Goal: Complete application form

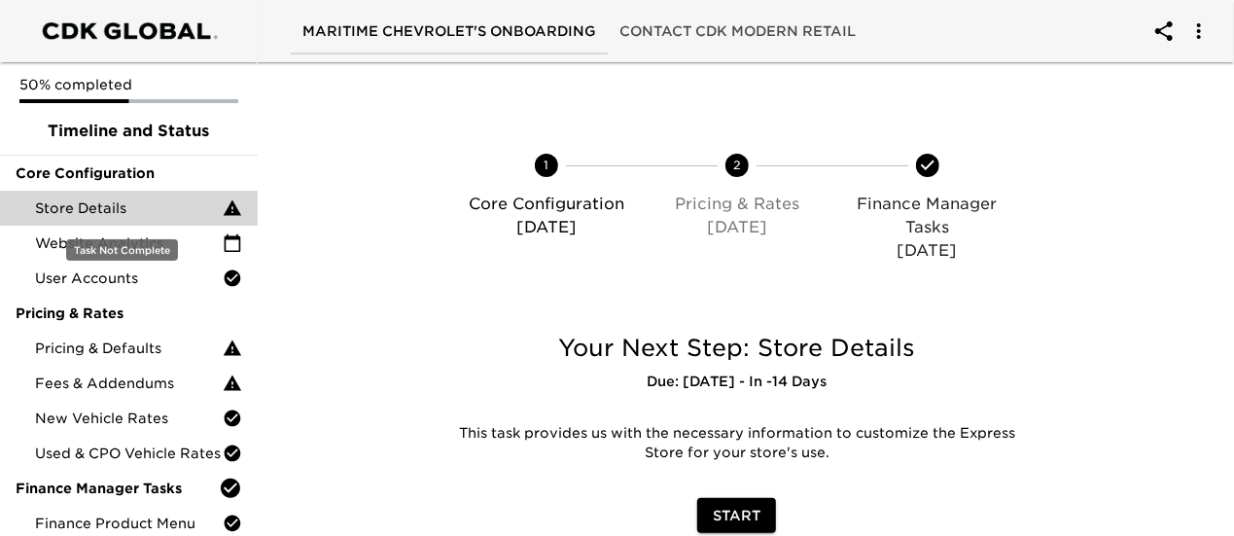
click at [115, 215] on span "Store Details" at bounding box center [129, 207] width 188 height 19
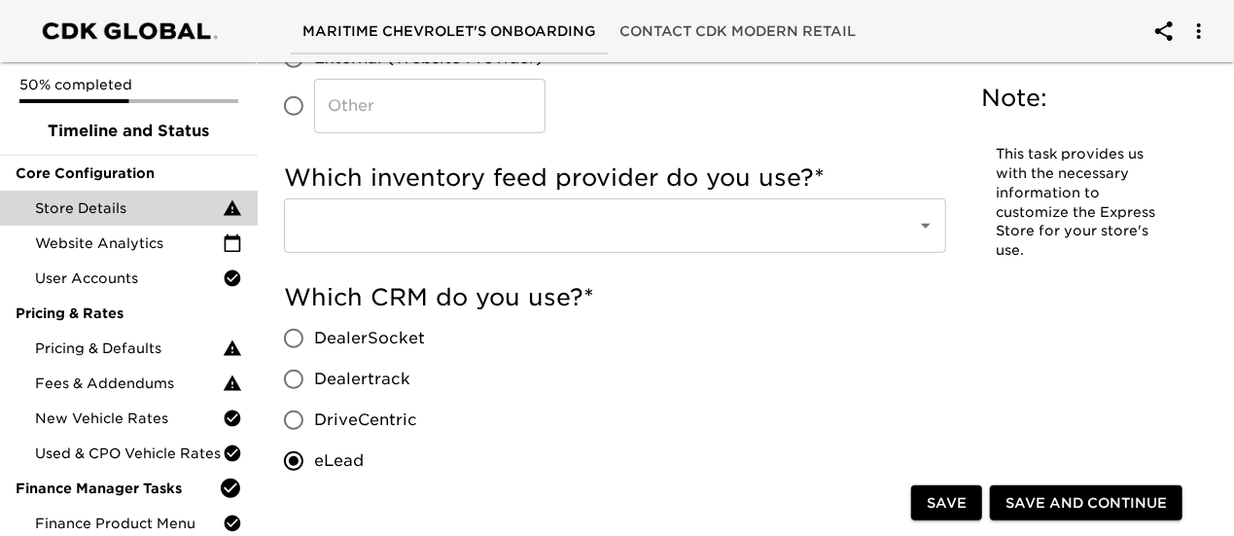
scroll to position [583, 0]
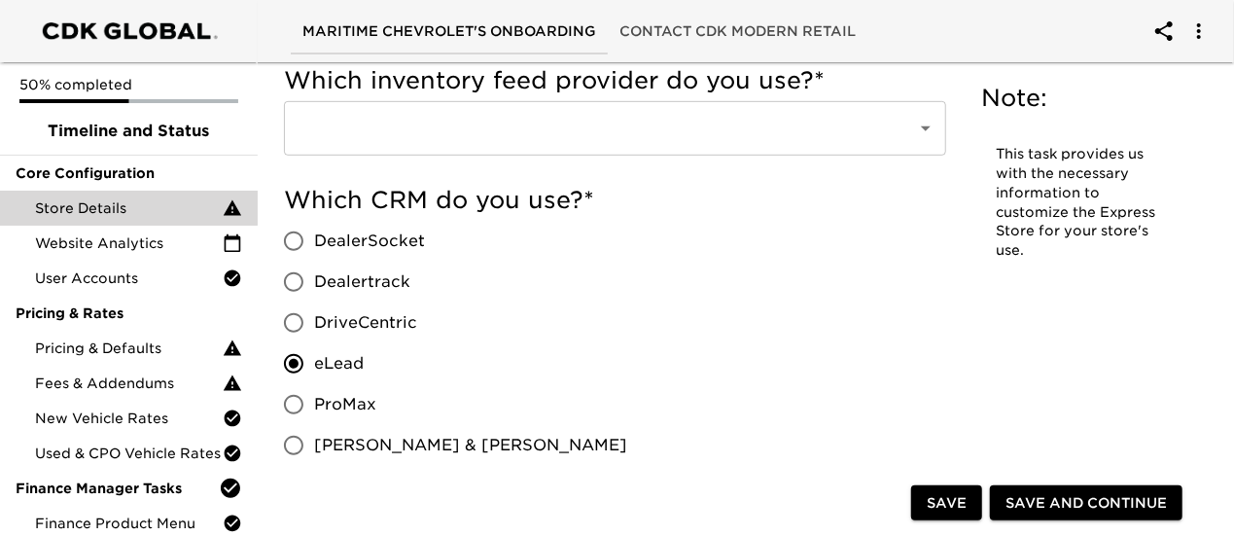
click at [559, 127] on input "text" at bounding box center [588, 128] width 590 height 37
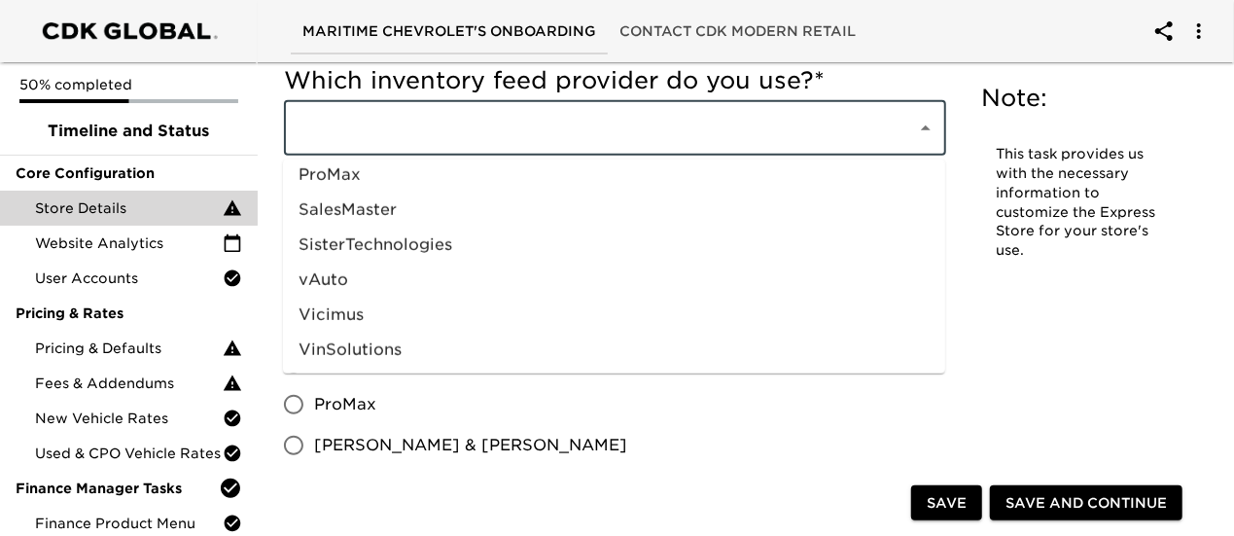
scroll to position [1095, 0]
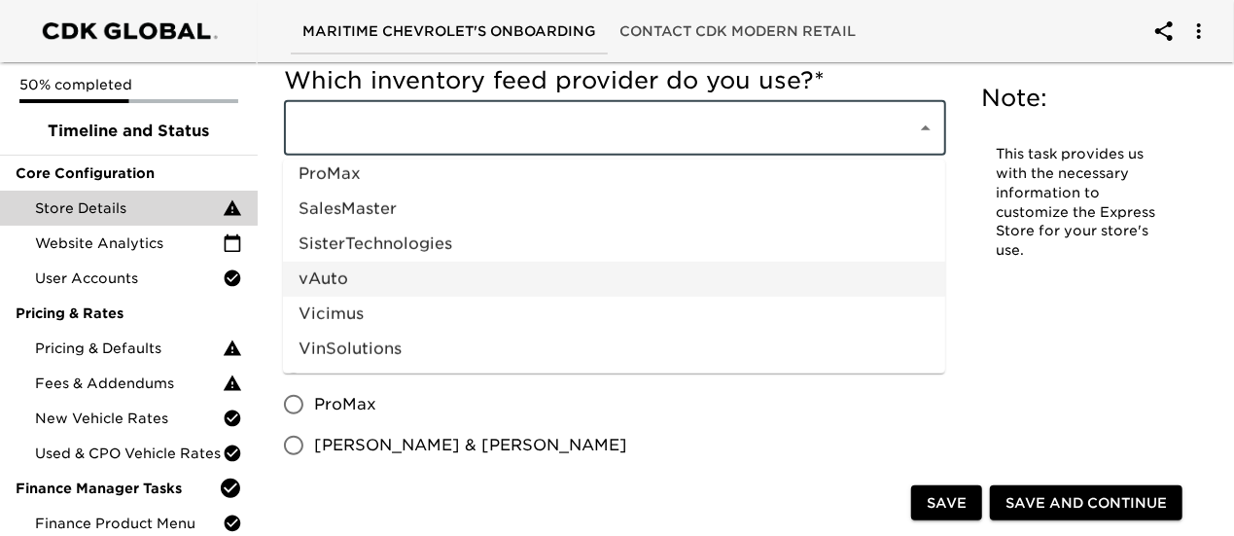
click at [455, 280] on li "vAuto" at bounding box center [614, 278] width 662 height 35
type input "vAuto"
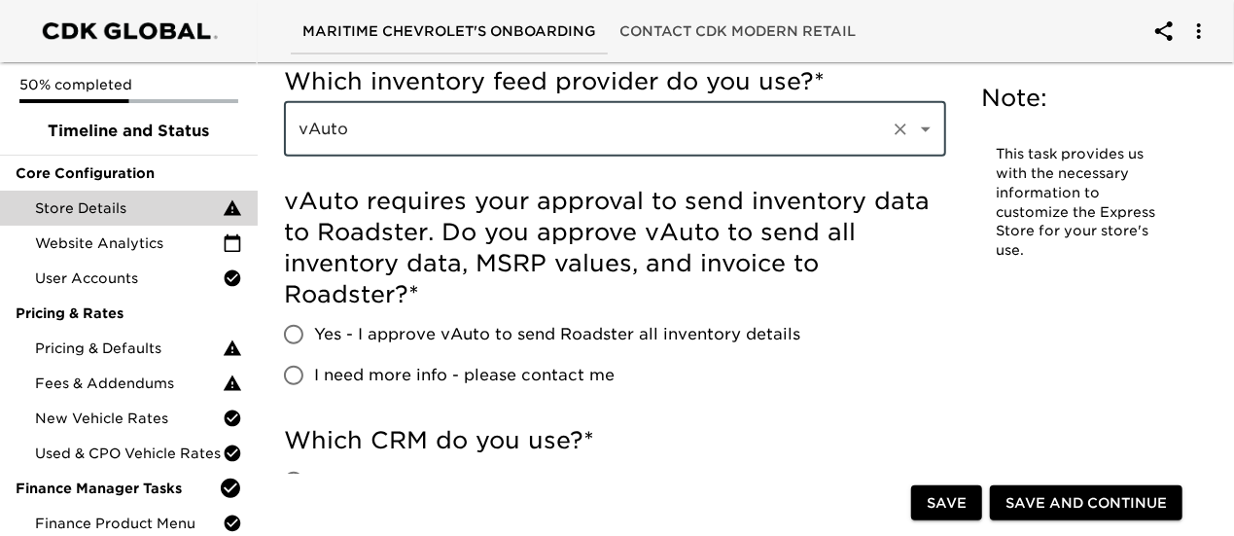
scroll to position [603, 0]
click at [299, 331] on input "Yes - I approve vAuto to send Roadster all inventory details" at bounding box center [293, 333] width 41 height 41
radio input "true"
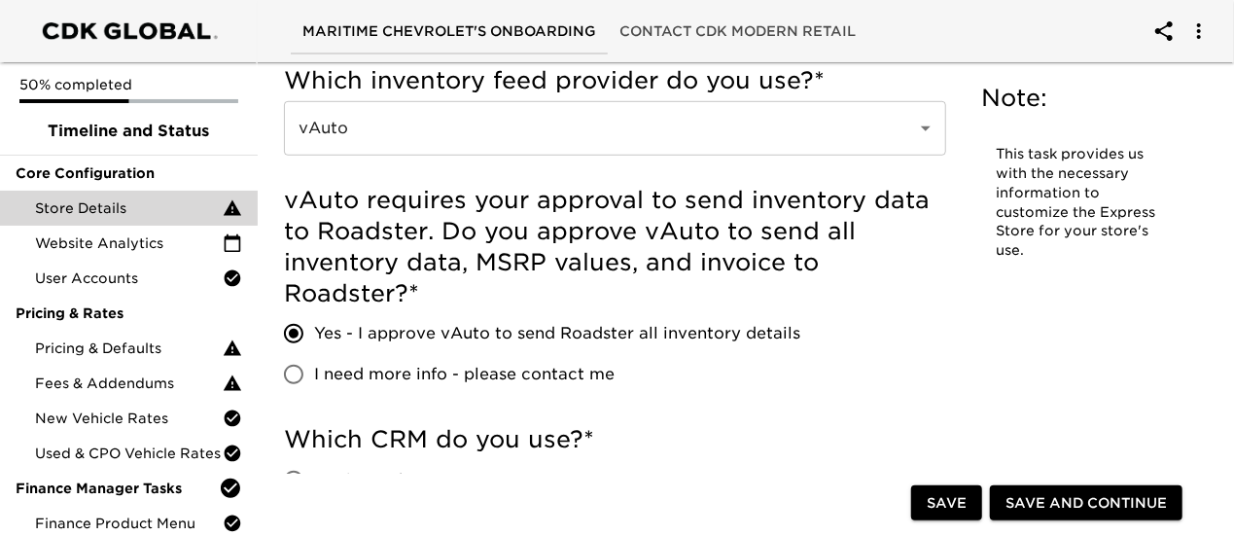
click at [955, 513] on span "Save" at bounding box center [946, 503] width 40 height 24
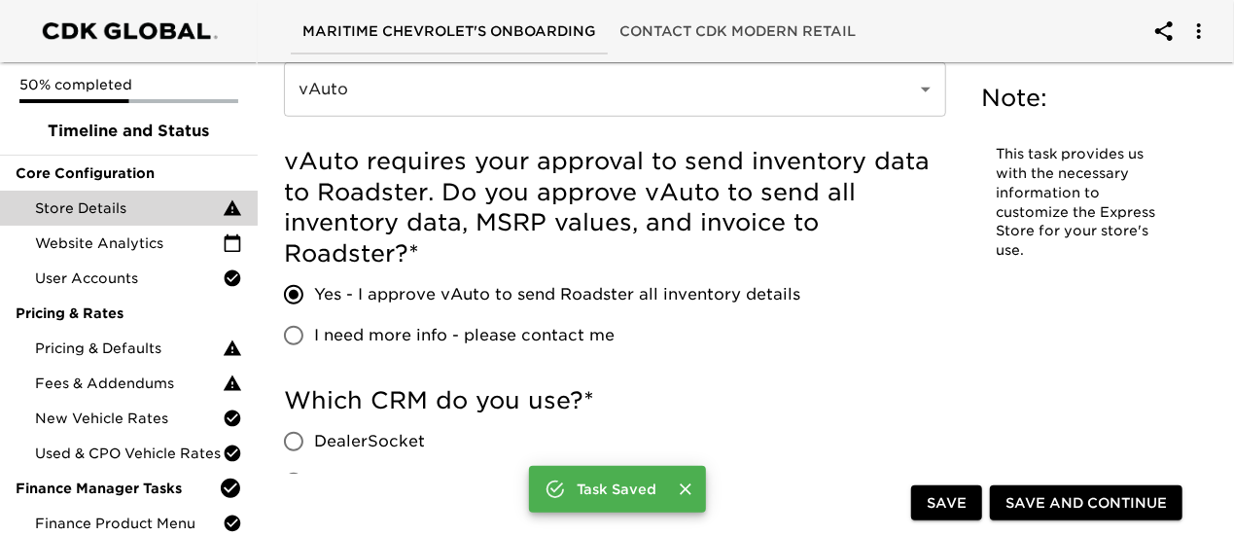
scroll to position [564, 0]
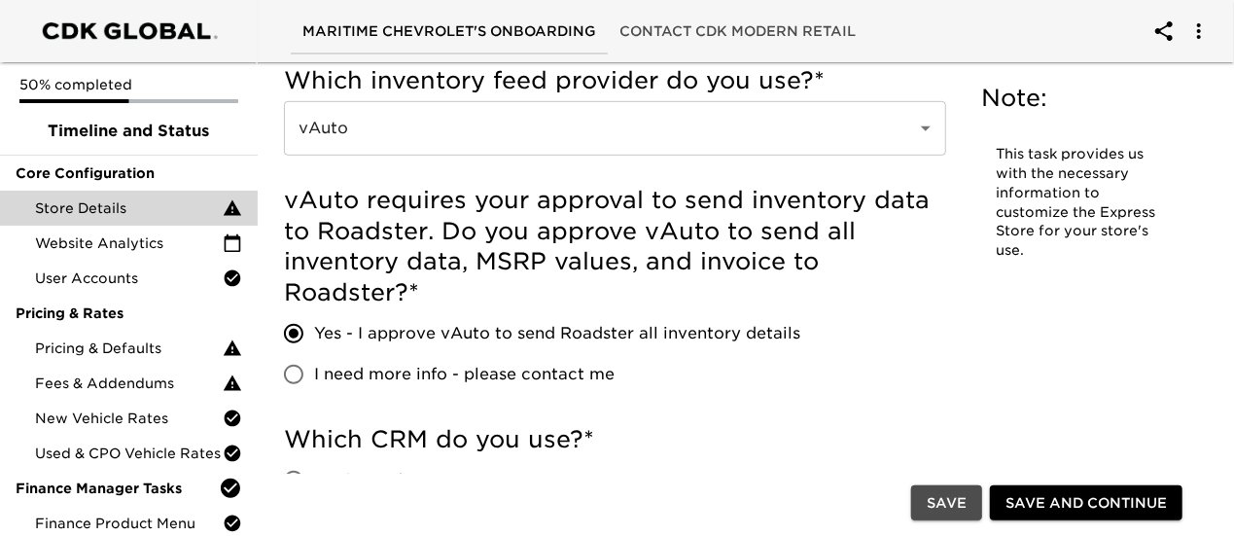
click at [951, 502] on span "Save" at bounding box center [946, 503] width 40 height 24
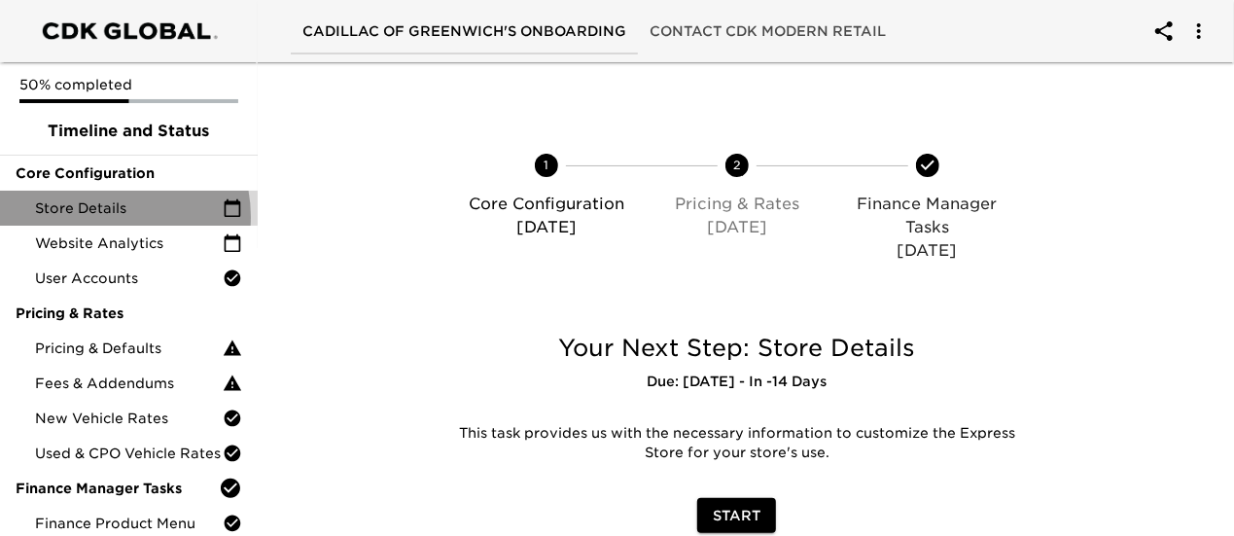
click at [105, 217] on span "Store Details" at bounding box center [129, 207] width 188 height 19
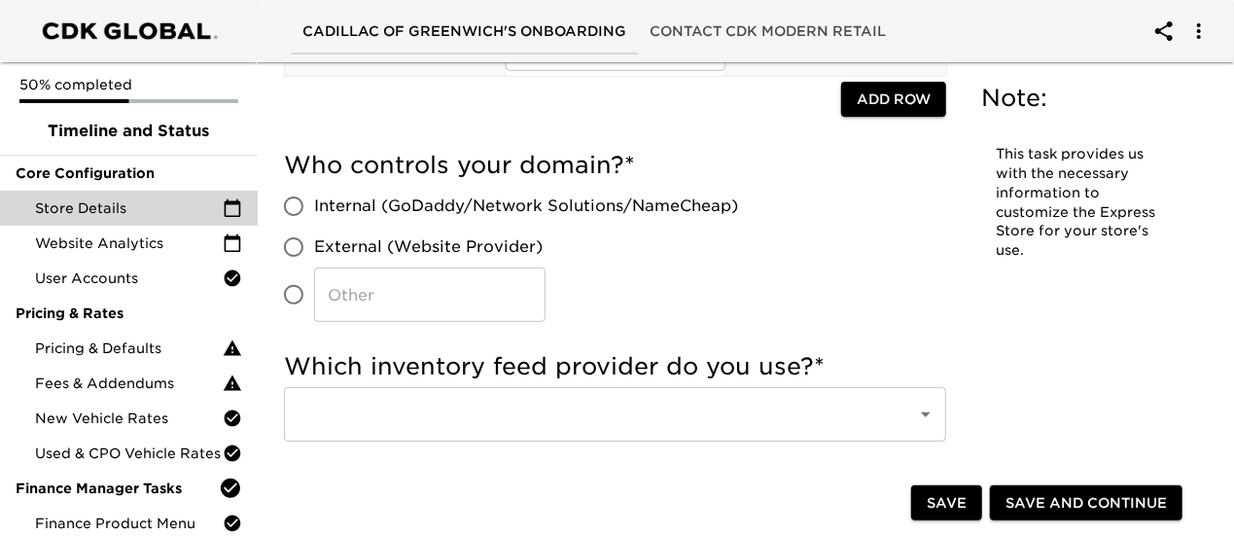
scroll to position [292, 0]
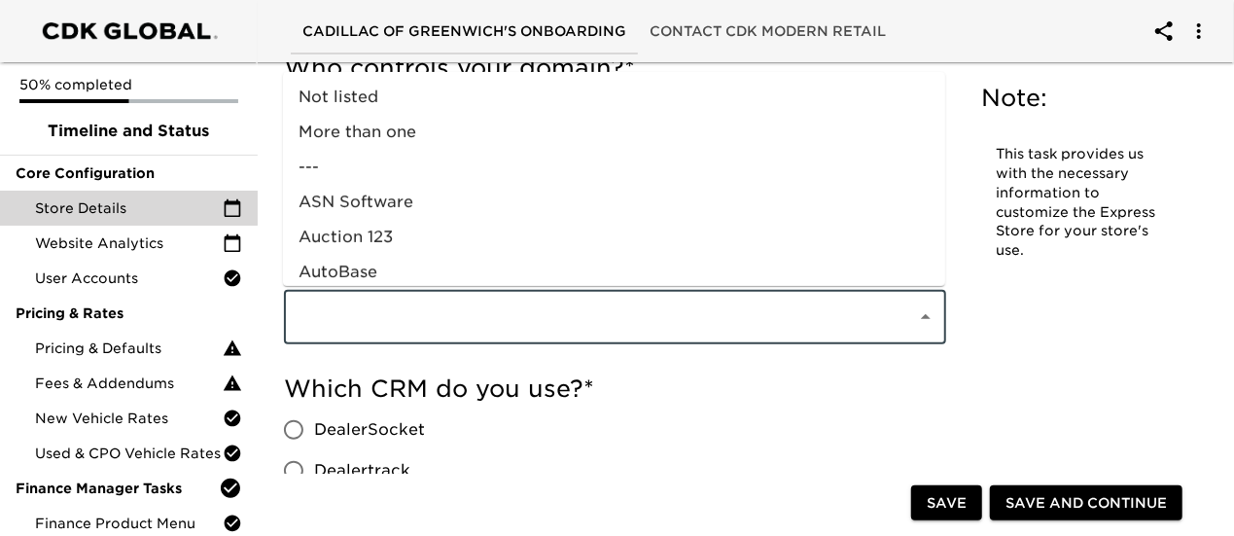
click at [581, 306] on input "text" at bounding box center [588, 316] width 590 height 37
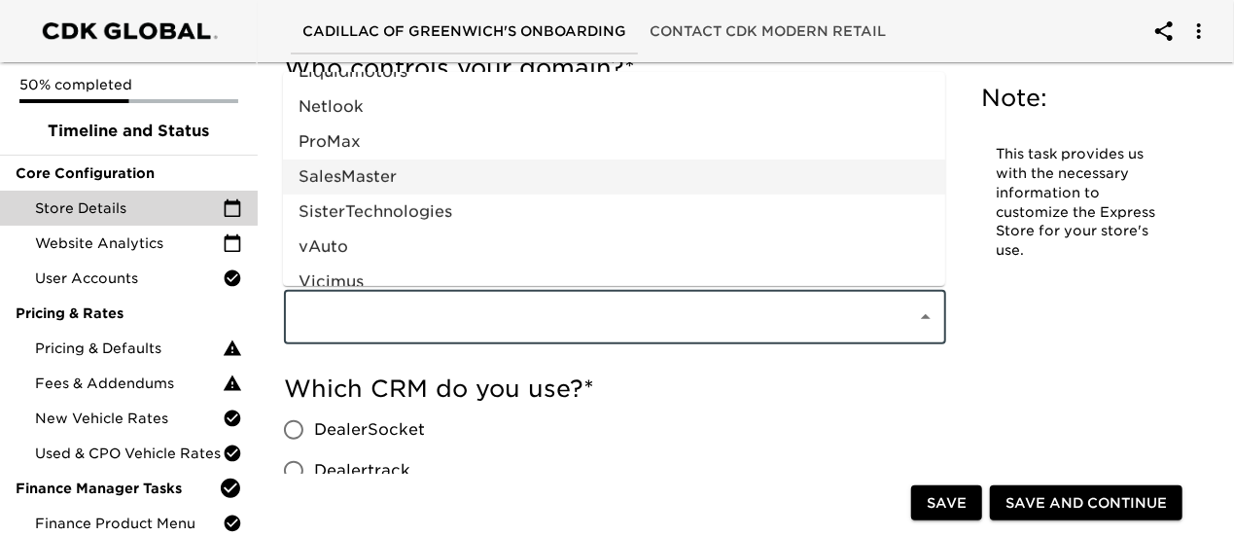
scroll to position [1095, 0]
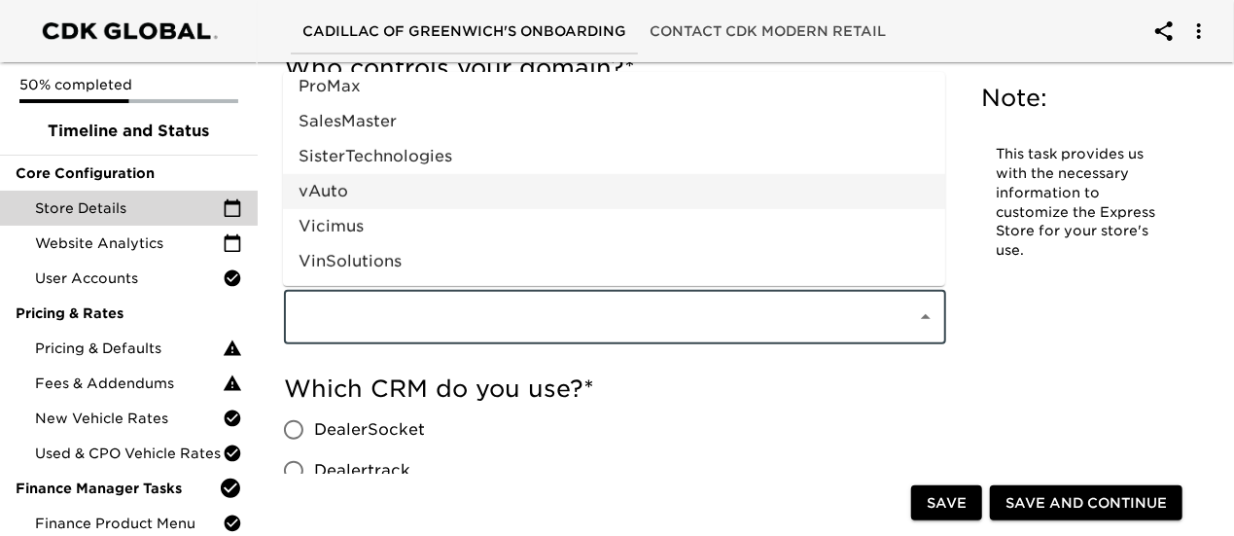
click at [463, 184] on li "vAuto" at bounding box center [614, 191] width 662 height 35
type input "vAuto"
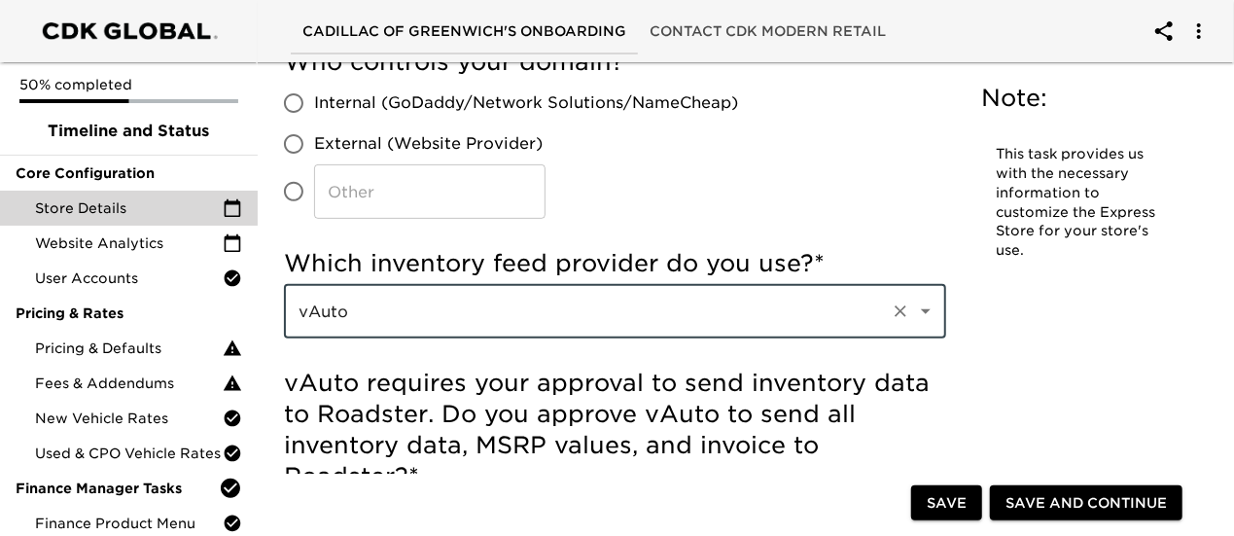
scroll to position [583, 0]
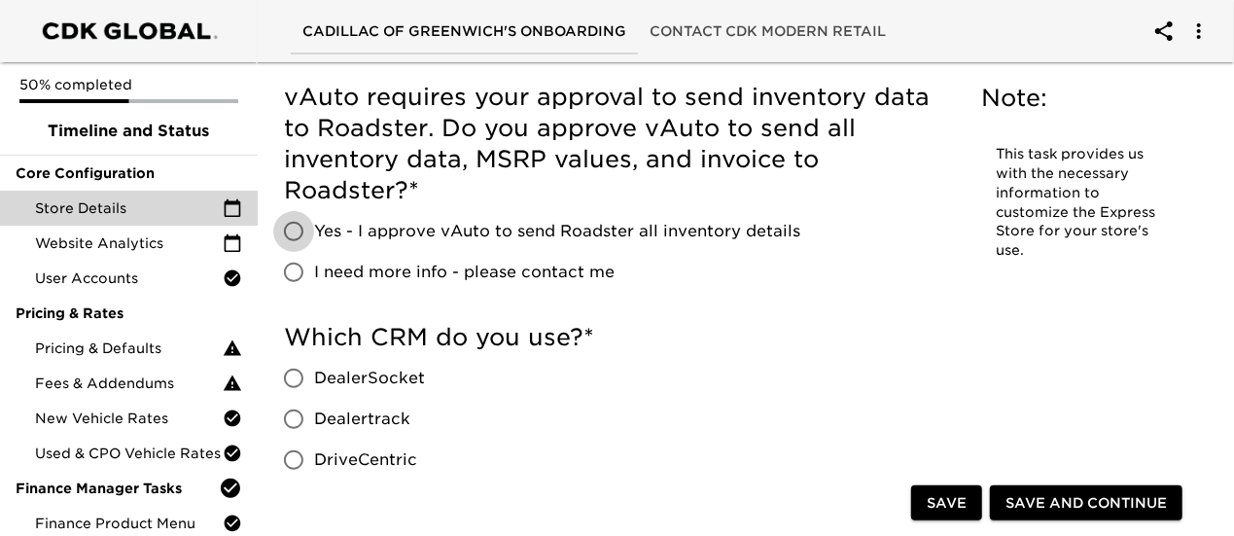
click at [295, 227] on input "Yes - I approve vAuto to send Roadster all inventory details" at bounding box center [293, 231] width 41 height 41
radio input "true"
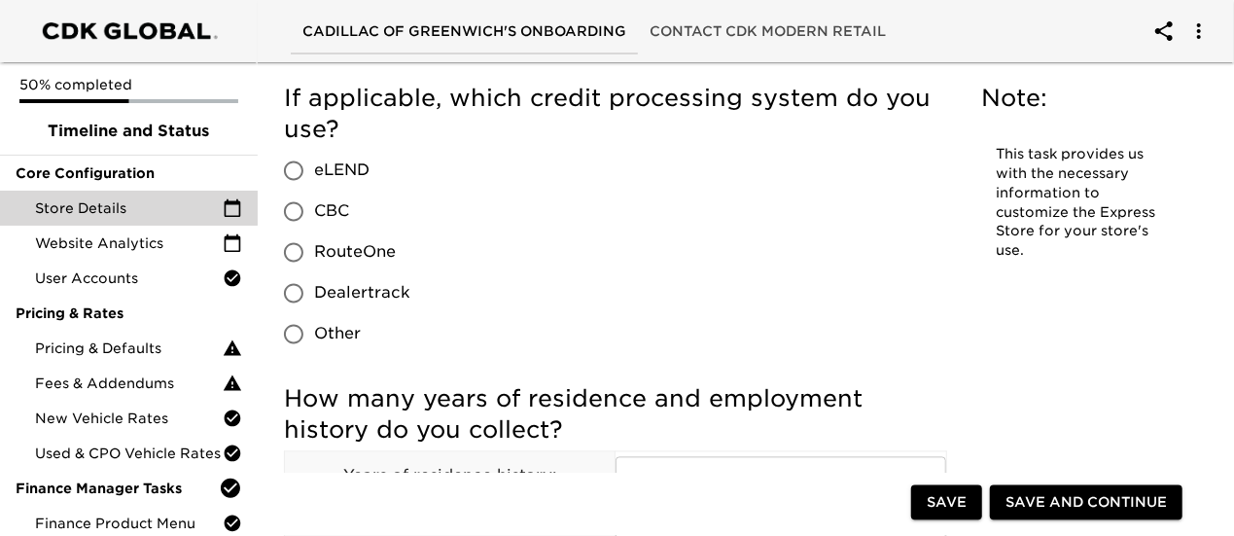
scroll to position [1847, 0]
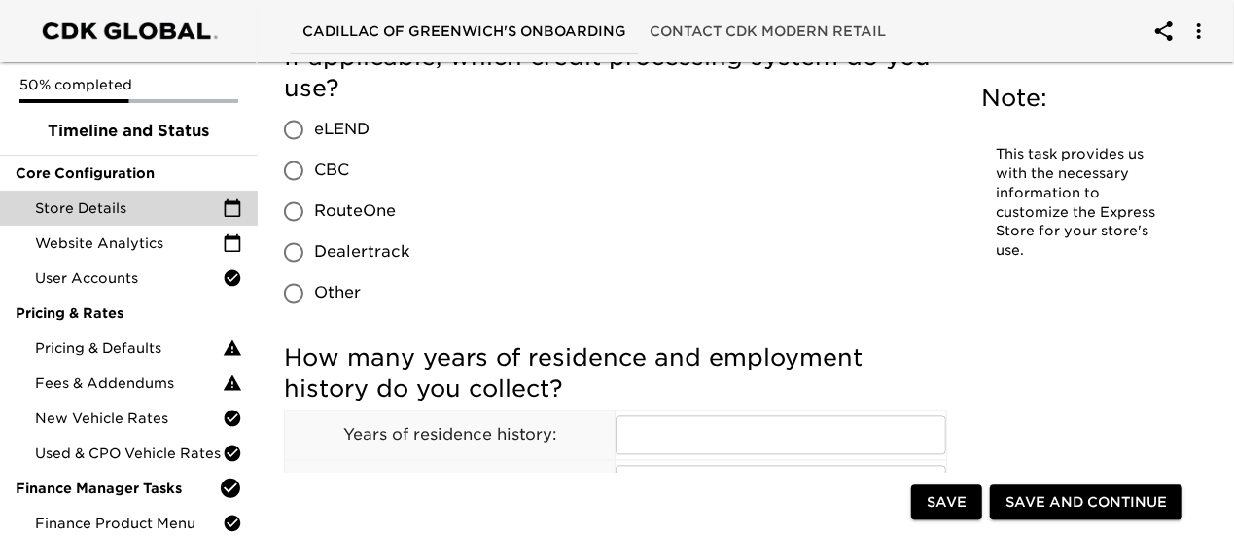
click at [295, 213] on input "RouteOne" at bounding box center [293, 211] width 41 height 41
radio input "true"
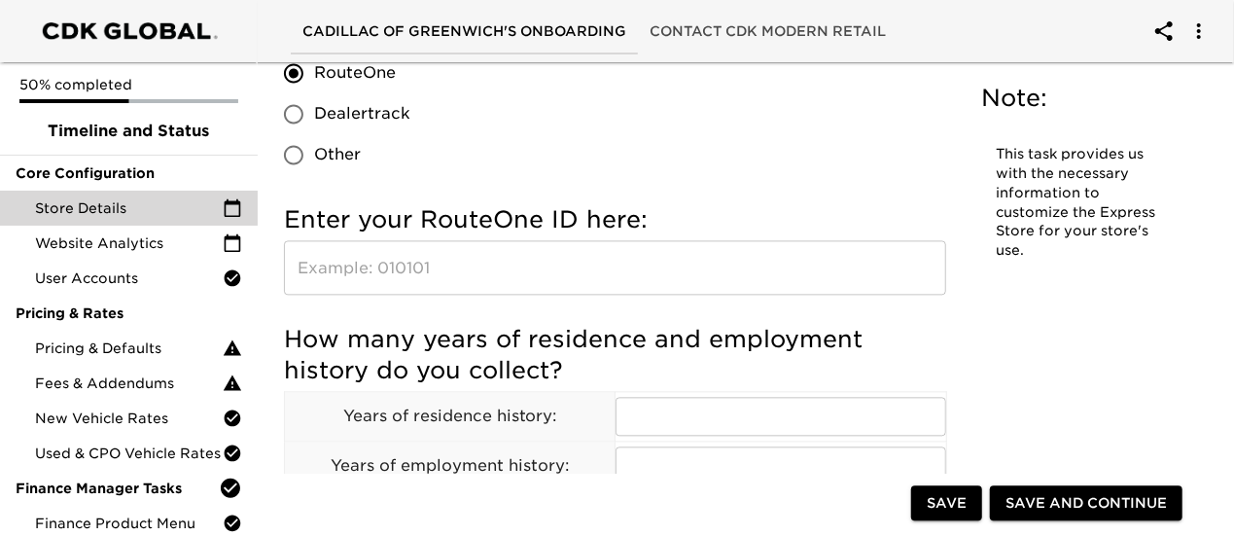
scroll to position [2041, 0]
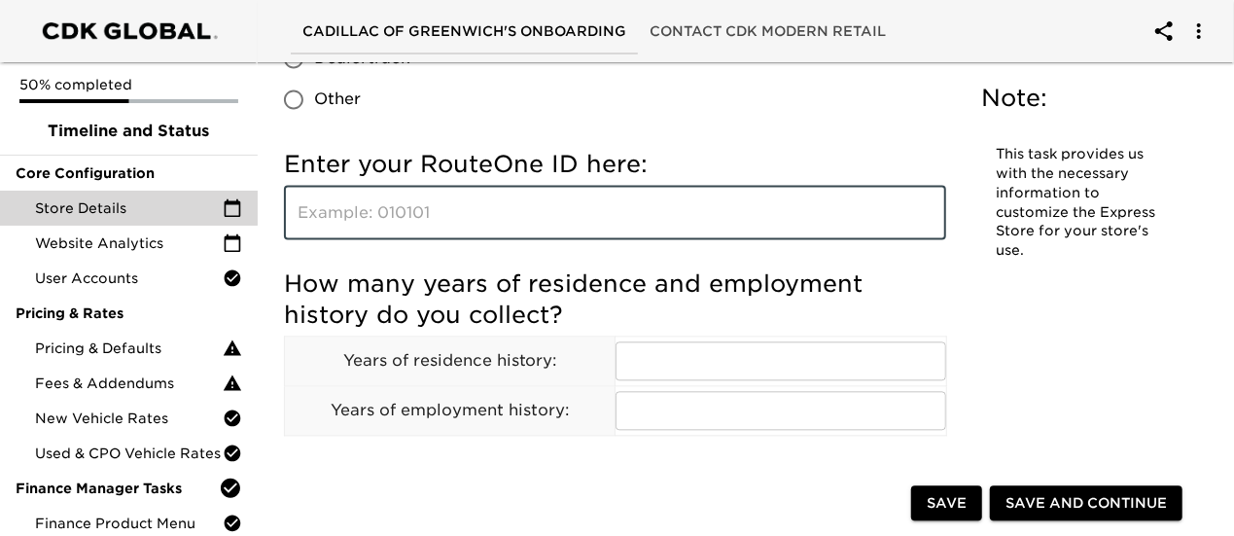
click at [414, 236] on input "text" at bounding box center [615, 212] width 662 height 54
type input "KY0TQ"
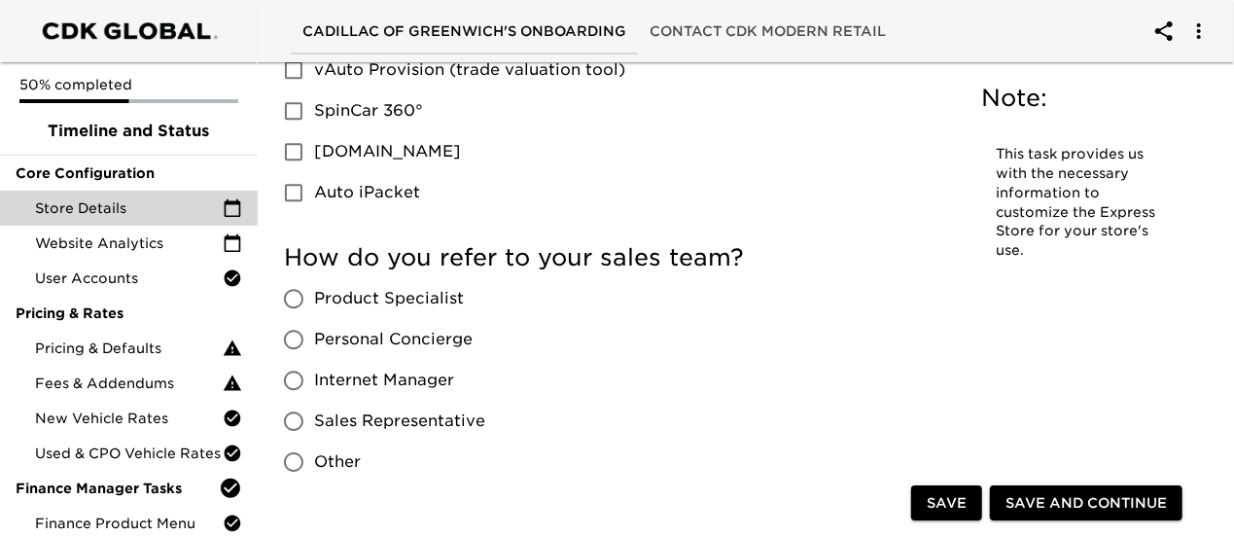
scroll to position [2916, 0]
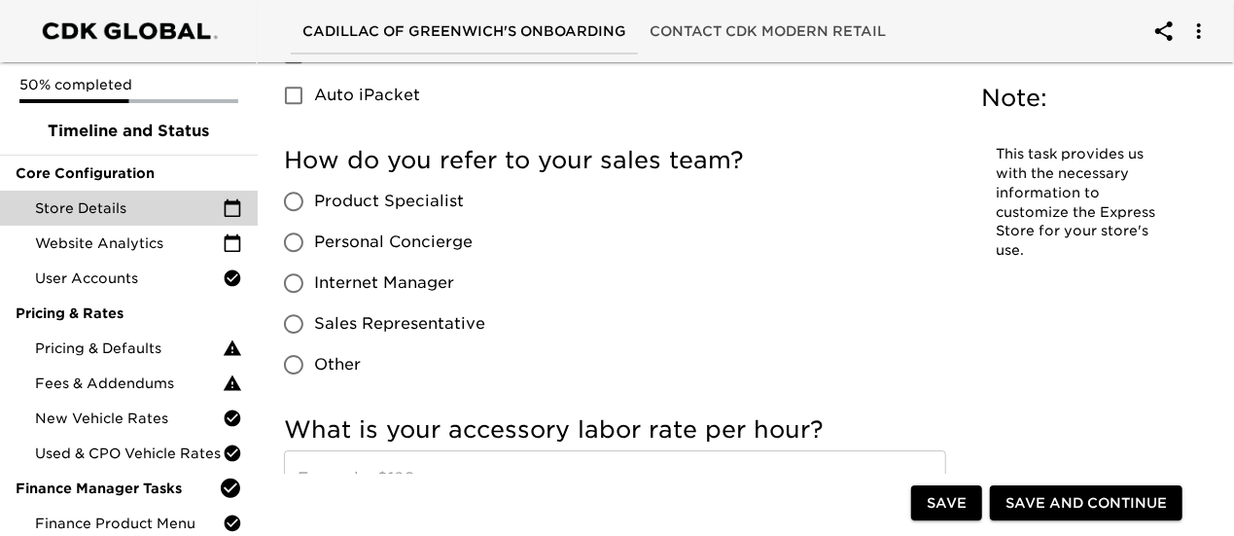
click at [297, 181] on input "Product Specialist" at bounding box center [293, 201] width 41 height 41
radio input "true"
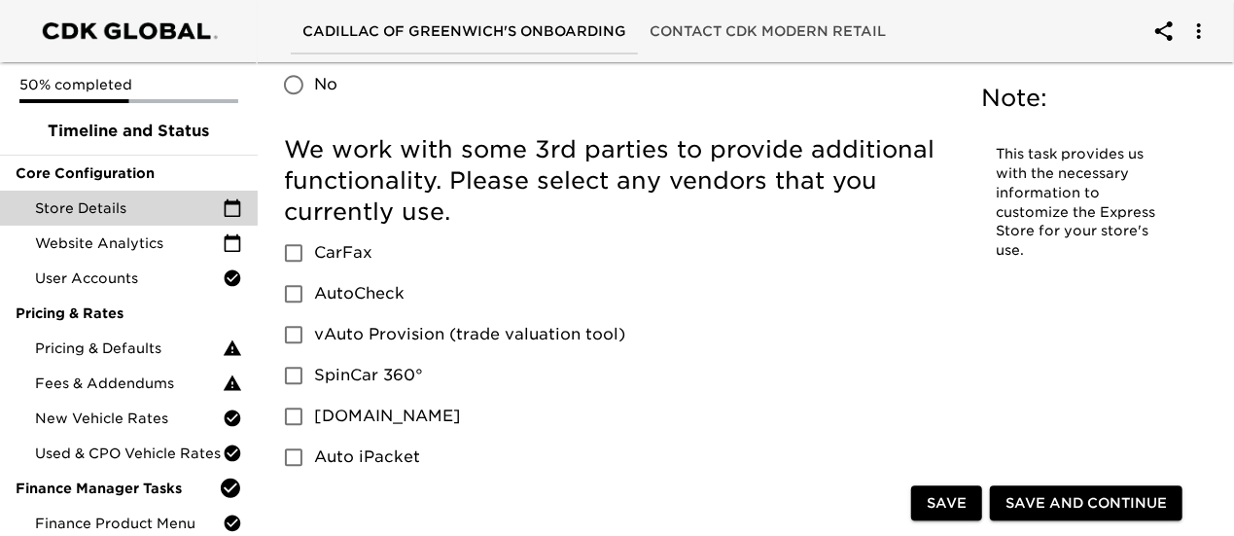
scroll to position [2527, 0]
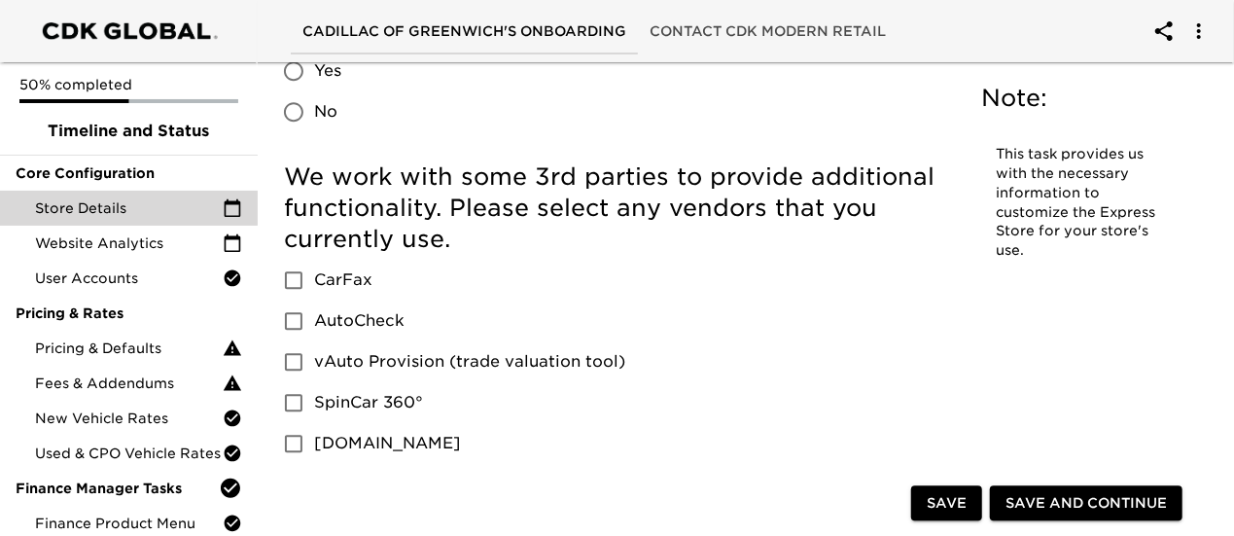
click at [297, 341] on input "vAuto Provision (trade valuation tool)" at bounding box center [293, 361] width 41 height 41
checkbox input "true"
click at [292, 260] on input "CarFax" at bounding box center [293, 280] width 41 height 41
checkbox input "true"
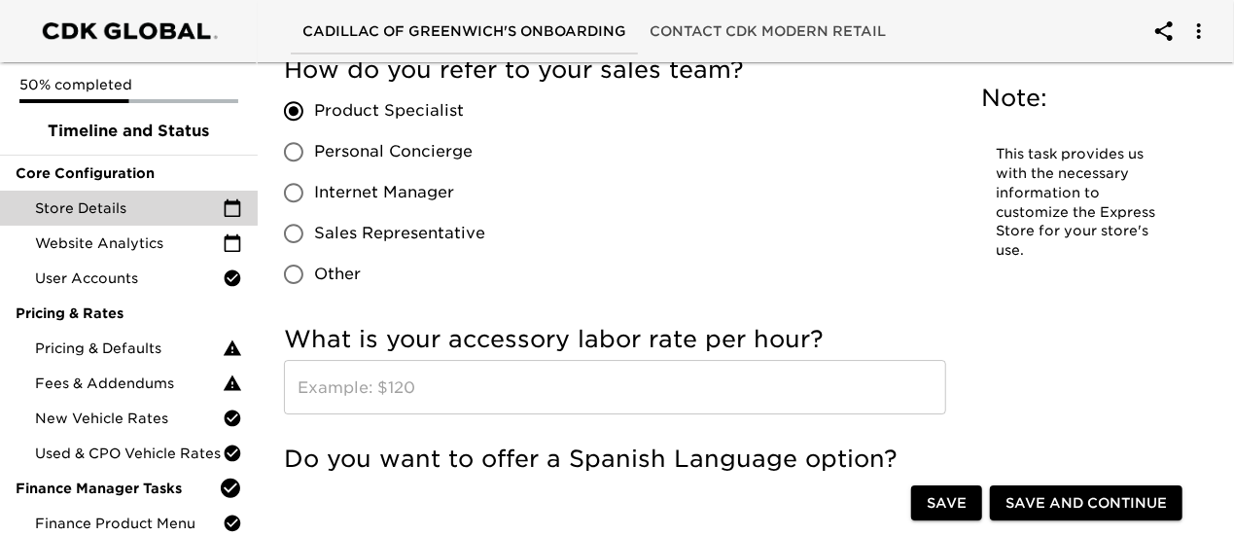
scroll to position [3013, 0]
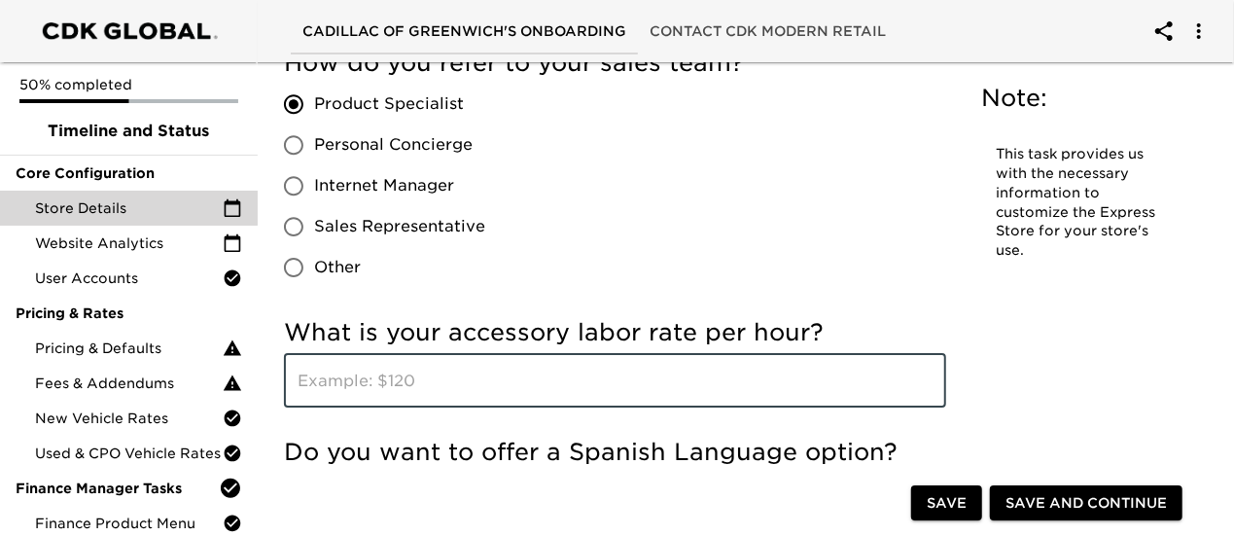
click at [479, 353] on input "text" at bounding box center [615, 380] width 662 height 54
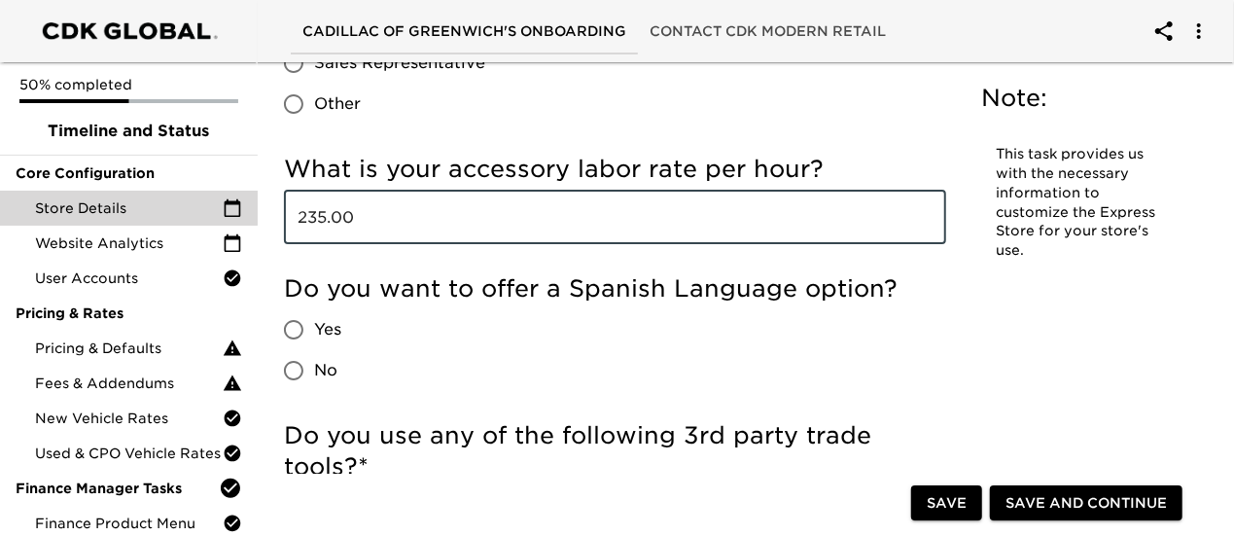
scroll to position [3208, 0]
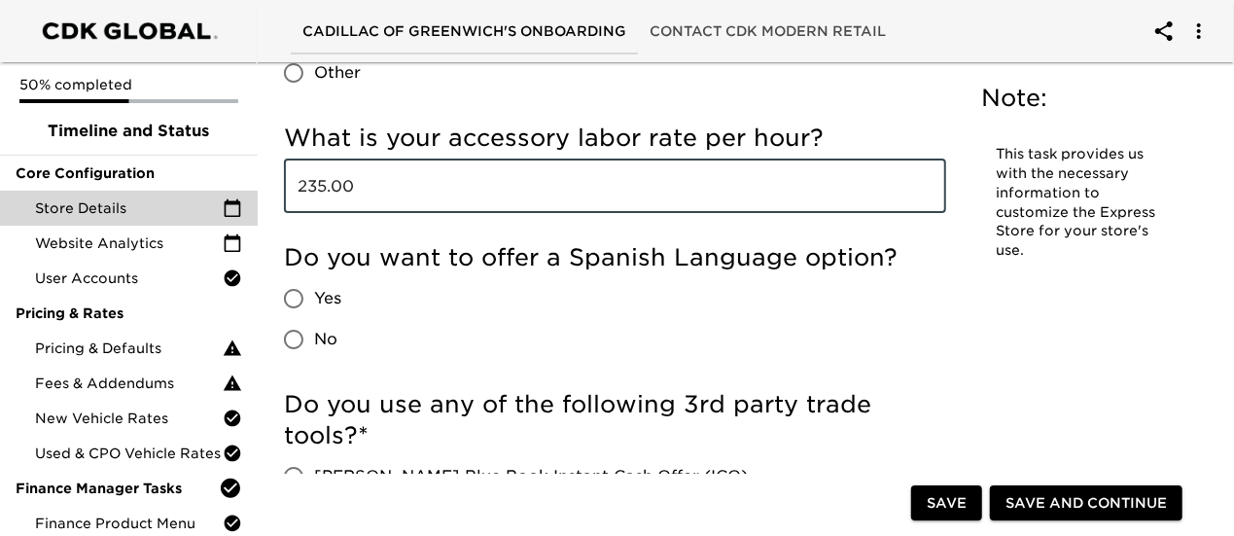
type input "235.00"
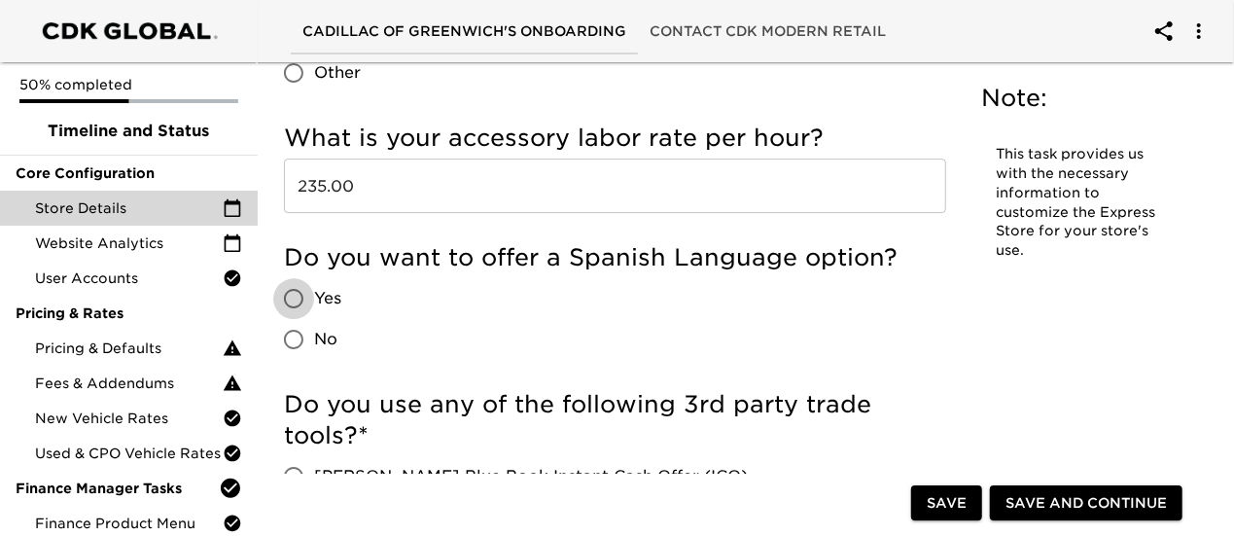
click at [313, 278] on input "Yes" at bounding box center [293, 298] width 41 height 41
radio input "true"
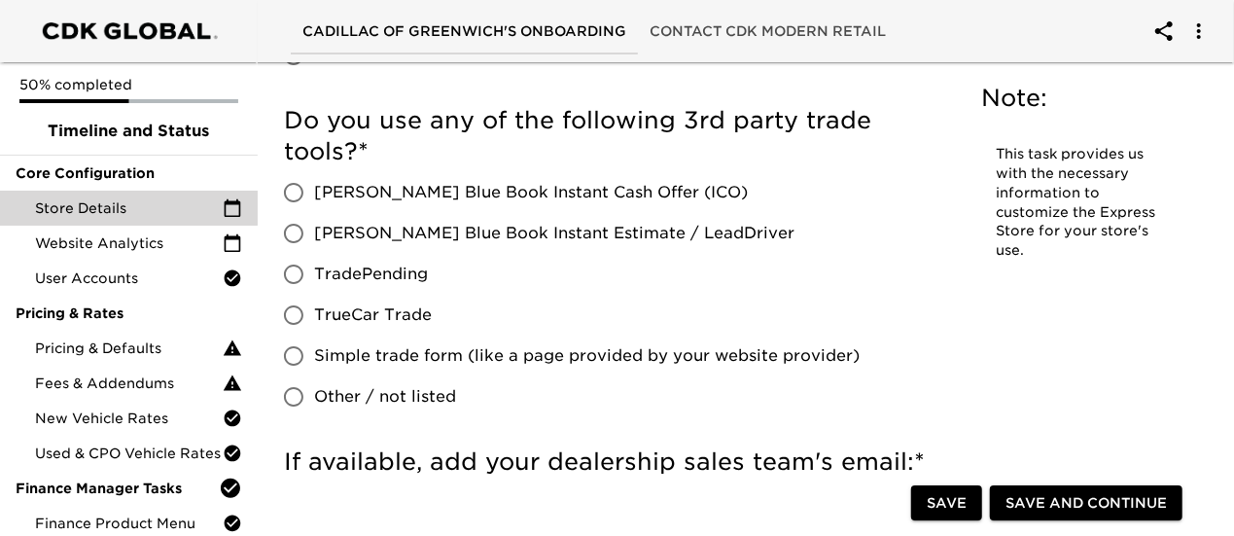
scroll to position [3499, 0]
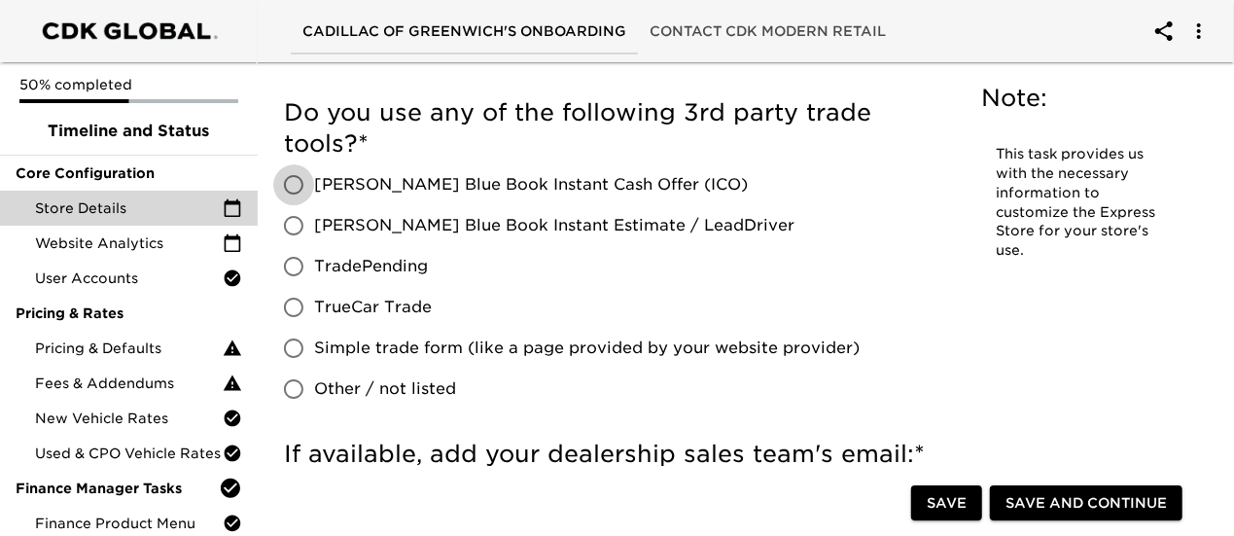
click at [301, 164] on input "[PERSON_NAME] Blue Book Instant Cash Offer (ICO)" at bounding box center [293, 184] width 41 height 41
radio input "true"
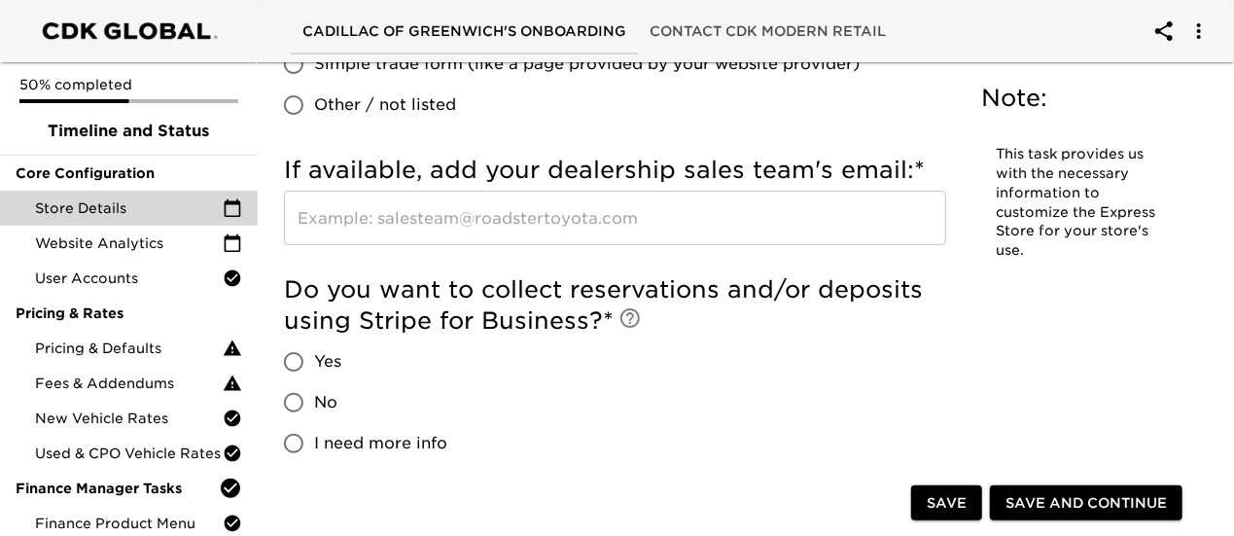
scroll to position [3791, 0]
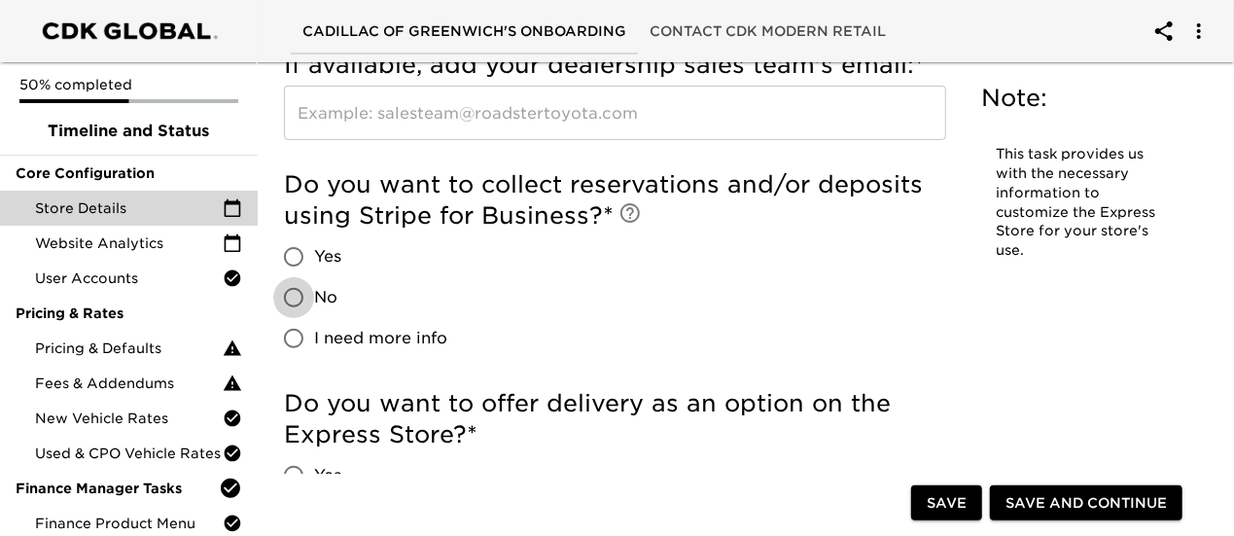
click at [301, 277] on input "No" at bounding box center [293, 297] width 41 height 41
radio input "true"
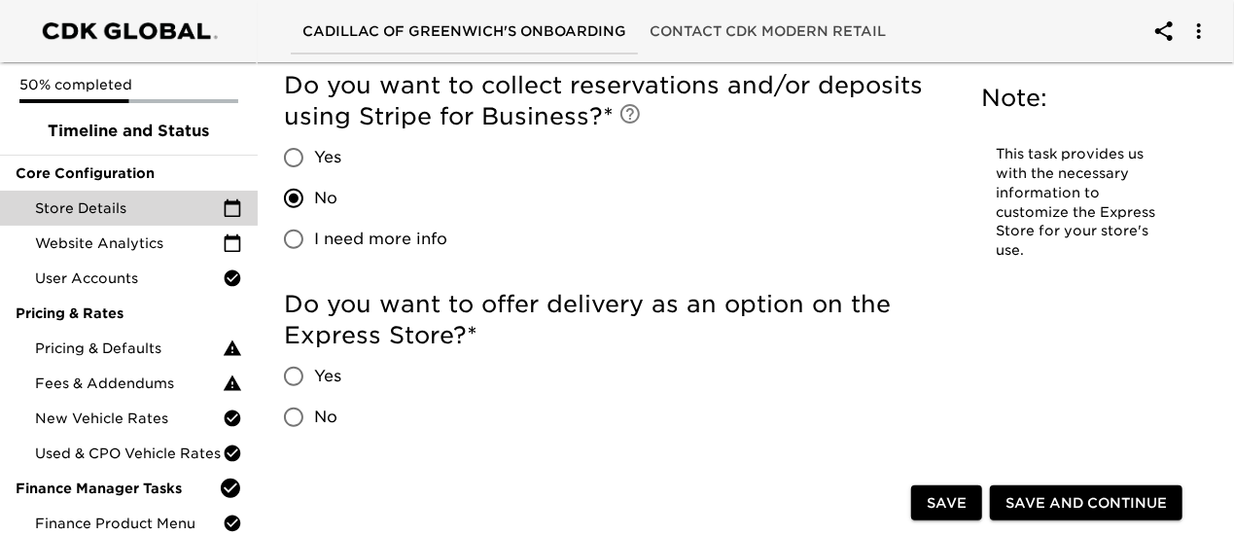
scroll to position [4083, 0]
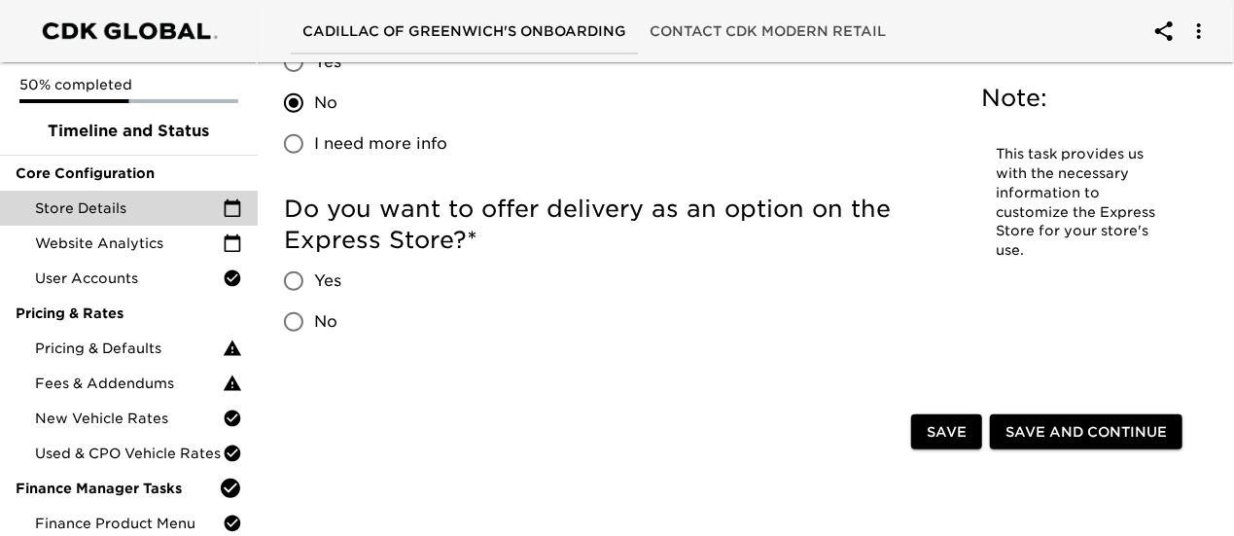
click at [309, 301] on input "No" at bounding box center [293, 321] width 41 height 41
radio input "true"
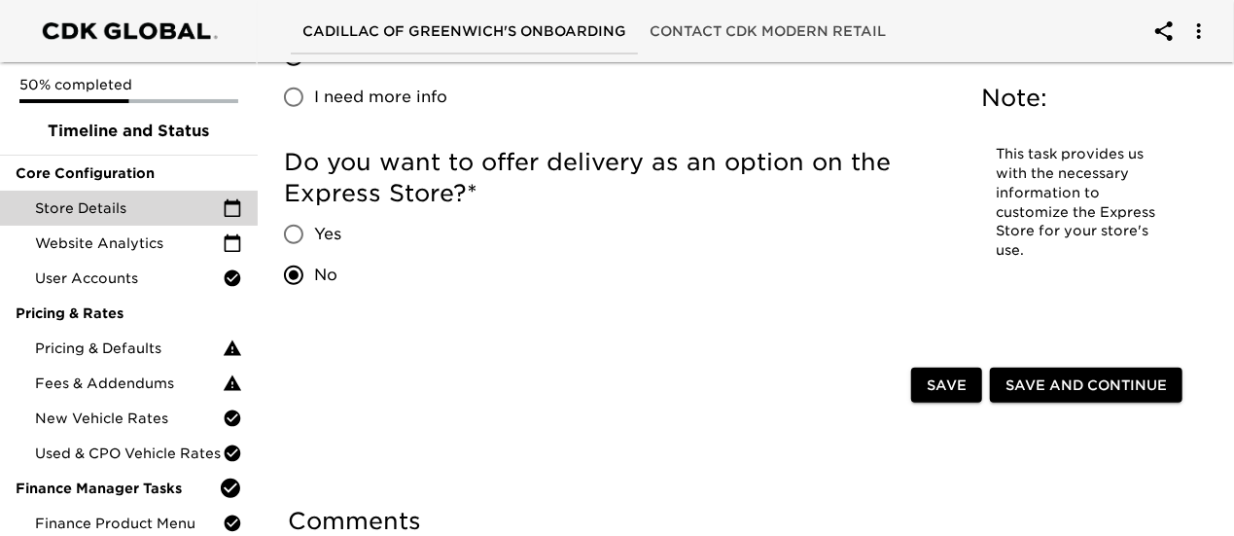
scroll to position [4064, 0]
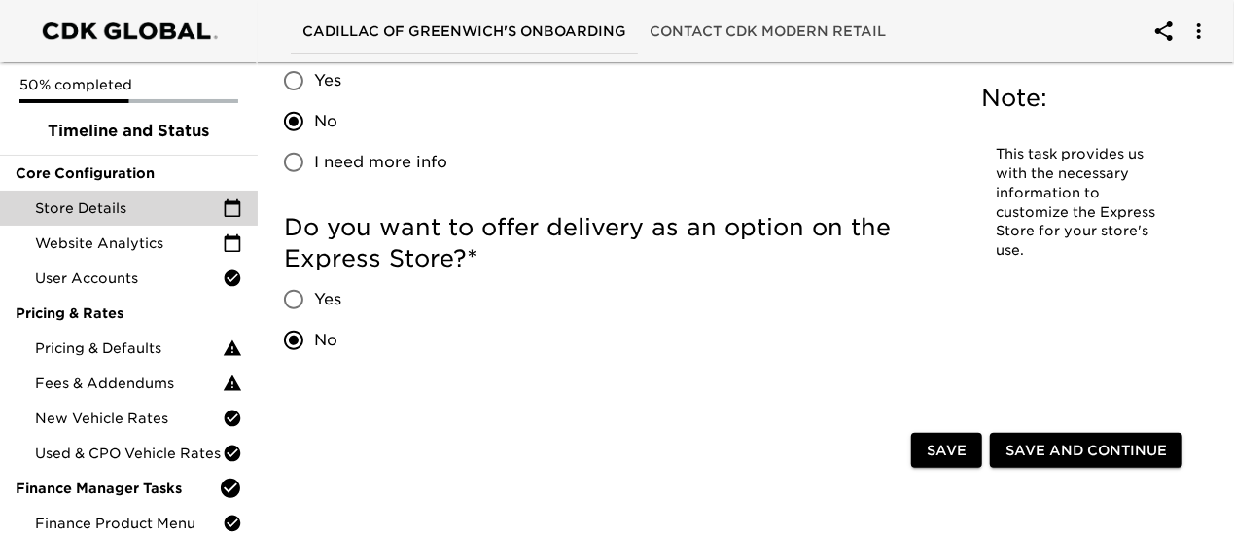
click at [935, 438] on span "Save" at bounding box center [946, 450] width 40 height 24
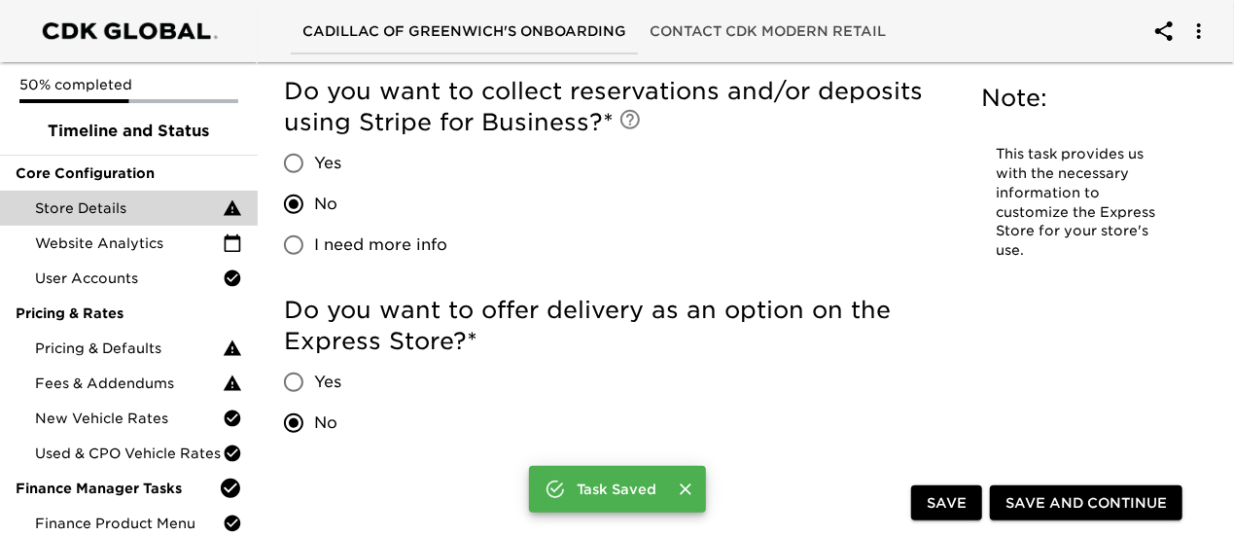
scroll to position [4147, 0]
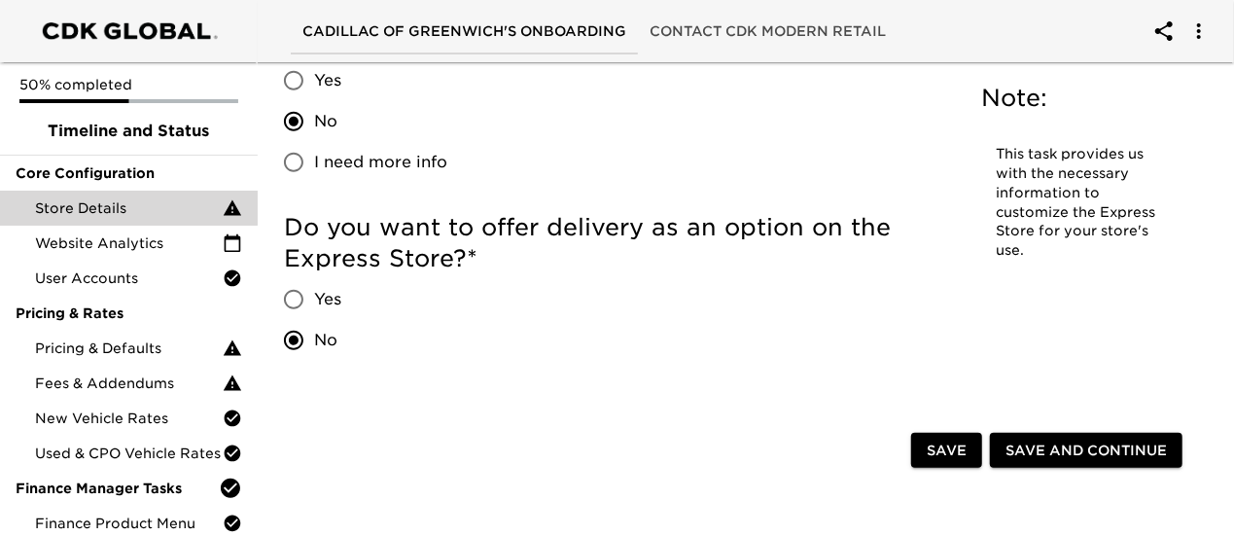
click at [944, 437] on div "Save" at bounding box center [946, 451] width 79 height 44
click at [947, 438] on span "Save" at bounding box center [946, 450] width 40 height 24
